Goal: Navigation & Orientation: Find specific page/section

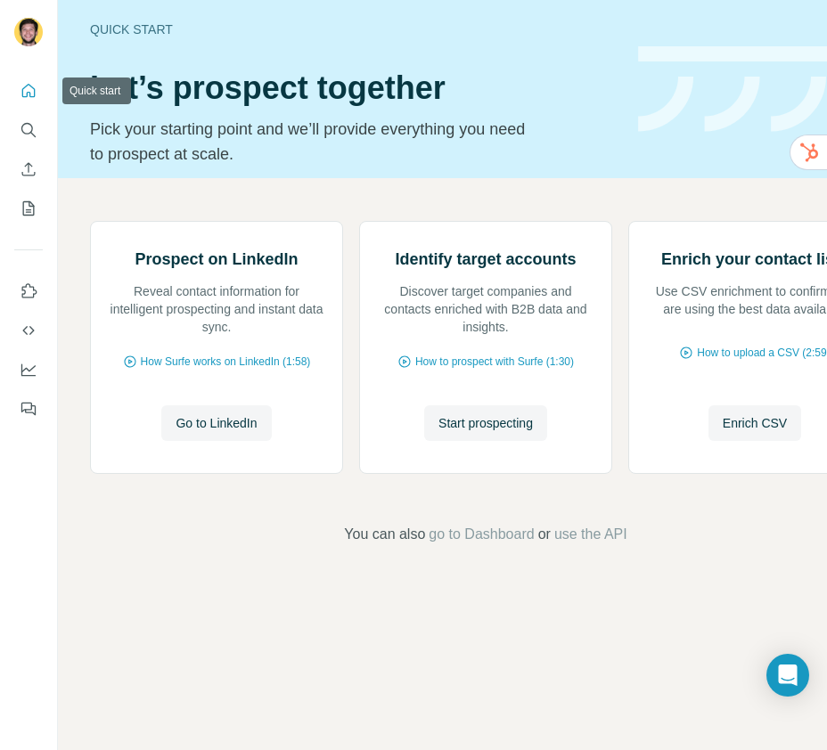
click at [30, 94] on icon "Quick start" at bounding box center [28, 90] width 13 height 13
click at [29, 282] on icon "Use Surfe on LinkedIn" at bounding box center [29, 291] width 18 height 18
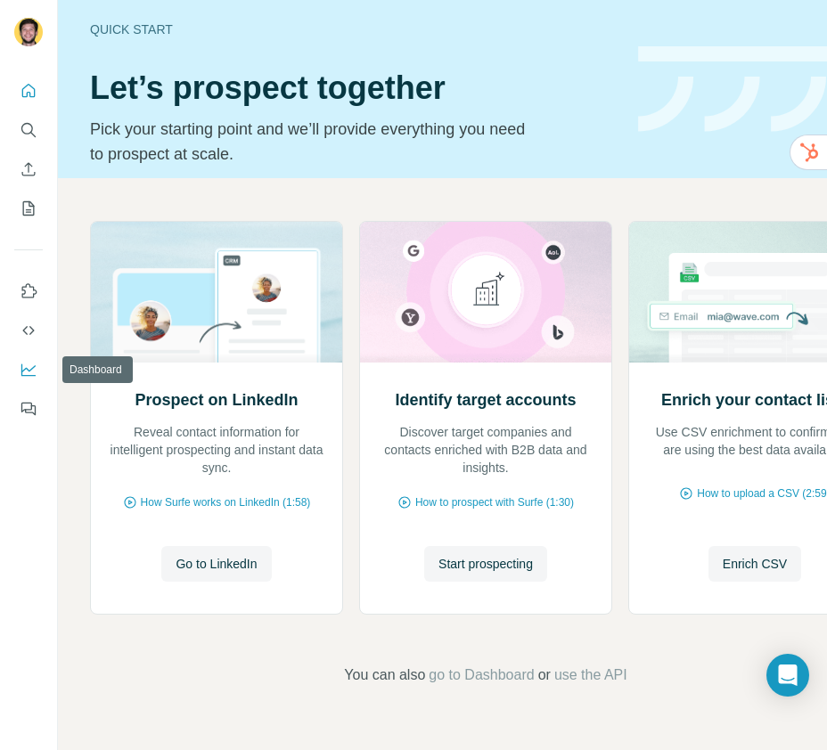
click at [30, 367] on icon "Dashboard" at bounding box center [29, 370] width 18 height 18
